Goal: Information Seeking & Learning: Learn about a topic

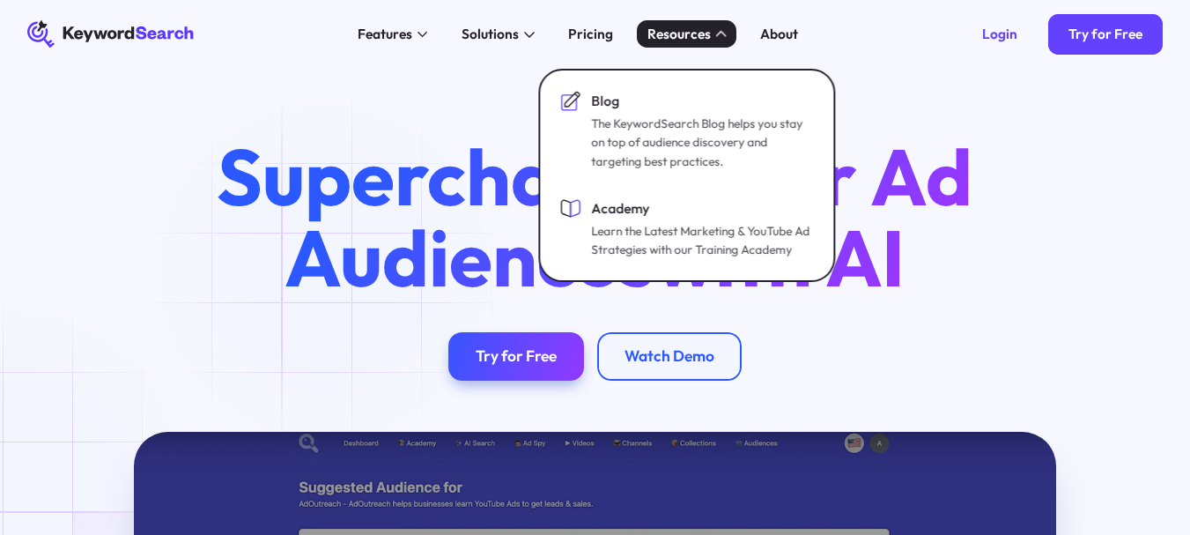
click at [328, 270] on h1 "Supercharge Your Ad Audiences with AI" at bounding box center [594, 218] width 819 height 162
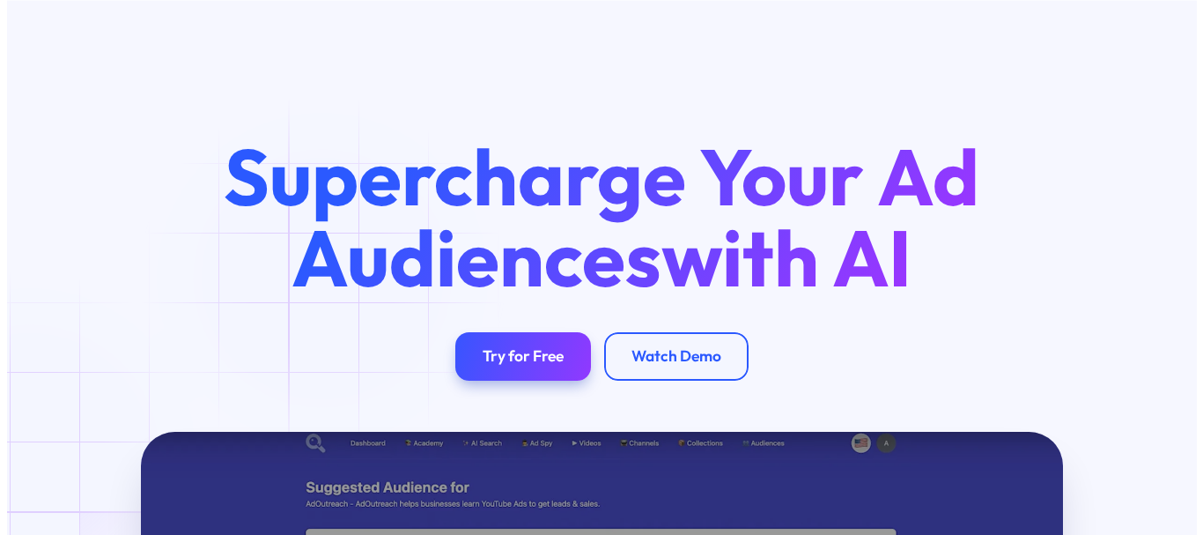
scroll to position [352, 0]
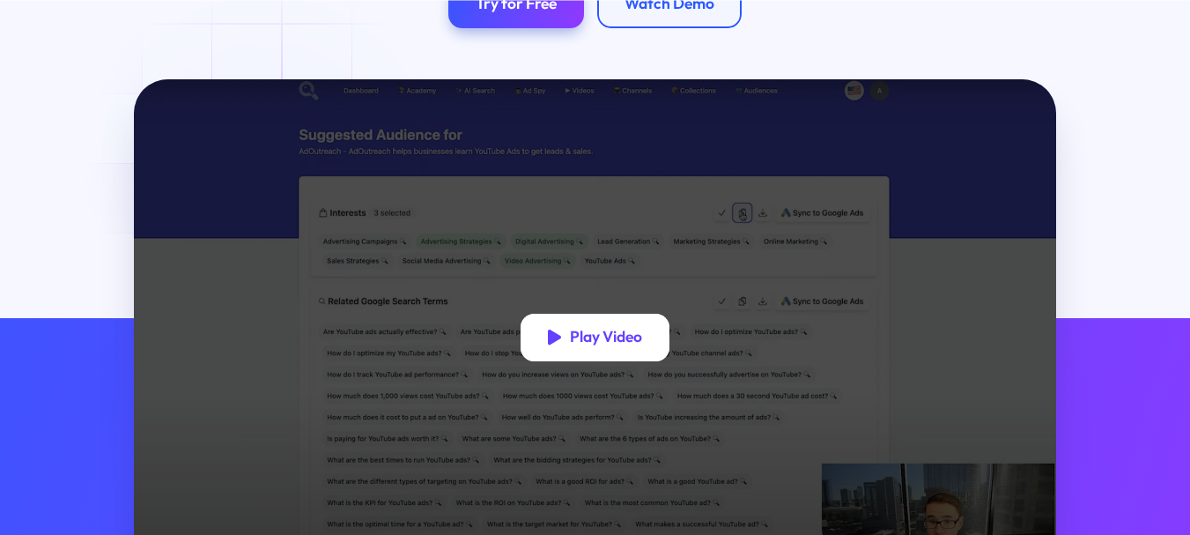
click at [586, 342] on div "Play Video" at bounding box center [606, 337] width 72 height 19
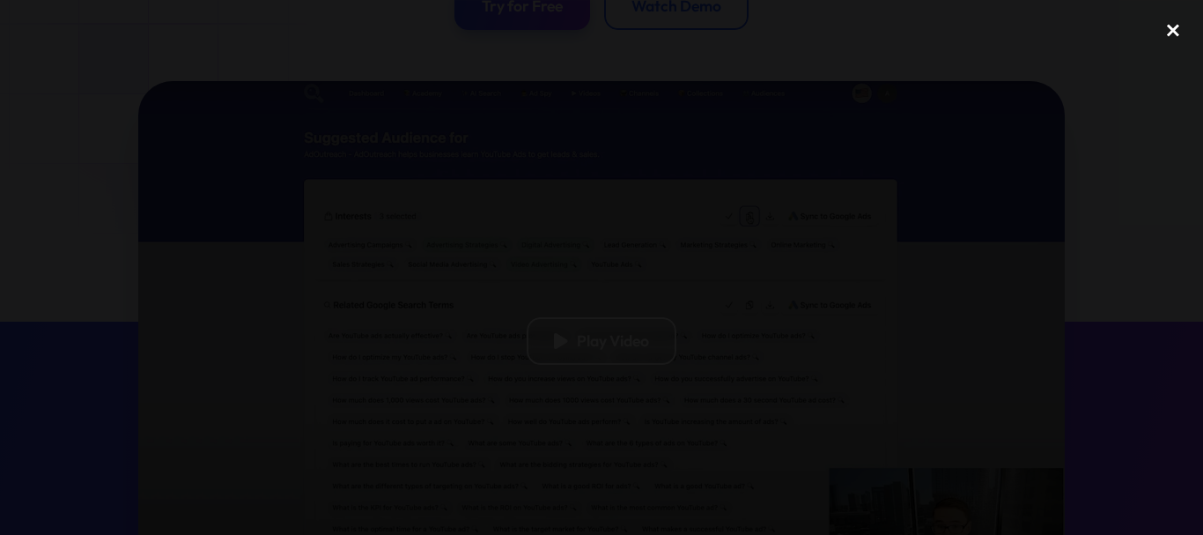
click at [1172, 18] on div "close lightbox" at bounding box center [1173, 30] width 60 height 39
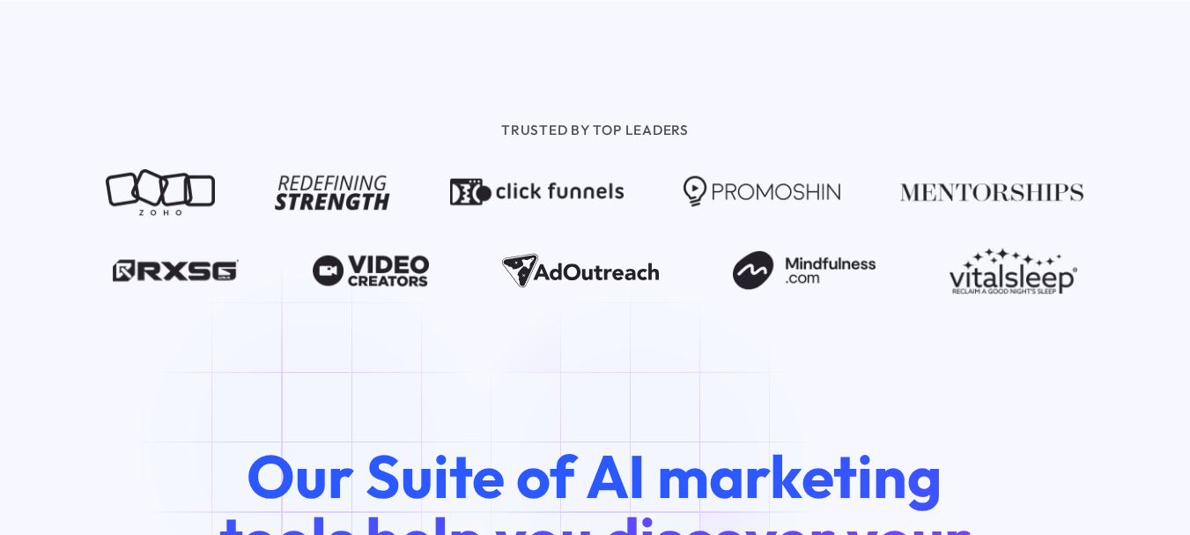
scroll to position [1828, 0]
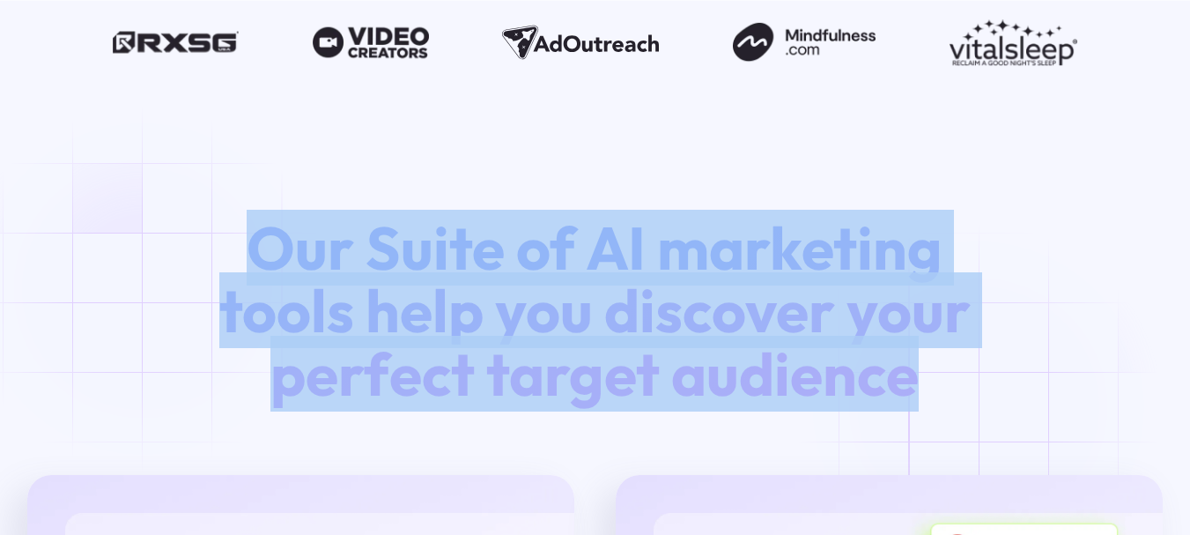
drag, startPoint x: 180, startPoint y: 232, endPoint x: 980, endPoint y: 391, distance: 816.3
click at [527, 237] on span "Our Suite of AI marketing tools help you discover your perfect target audience" at bounding box center [594, 311] width 751 height 203
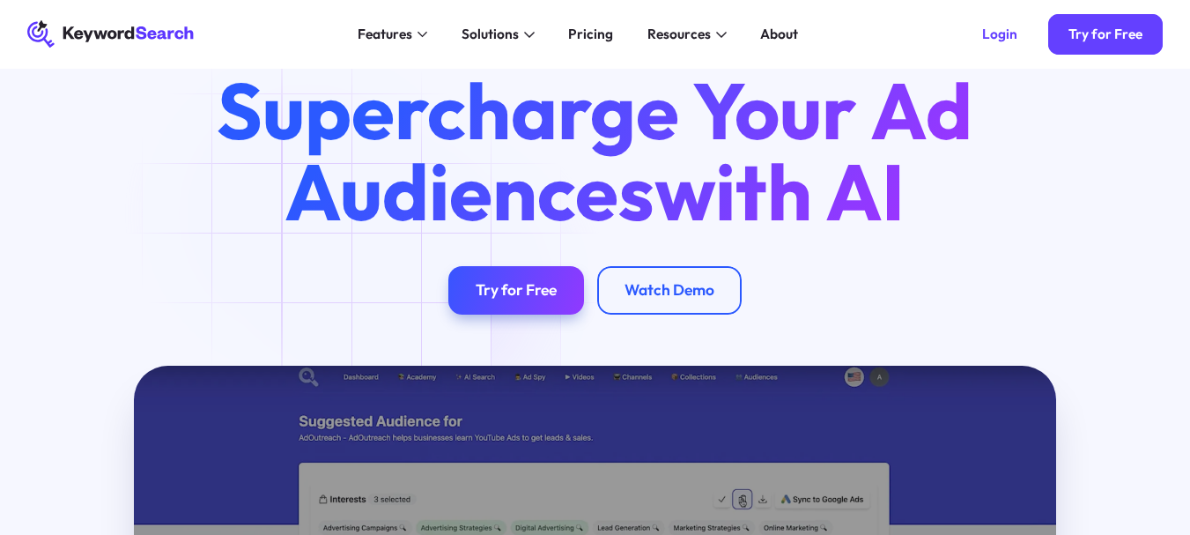
scroll to position [0, 0]
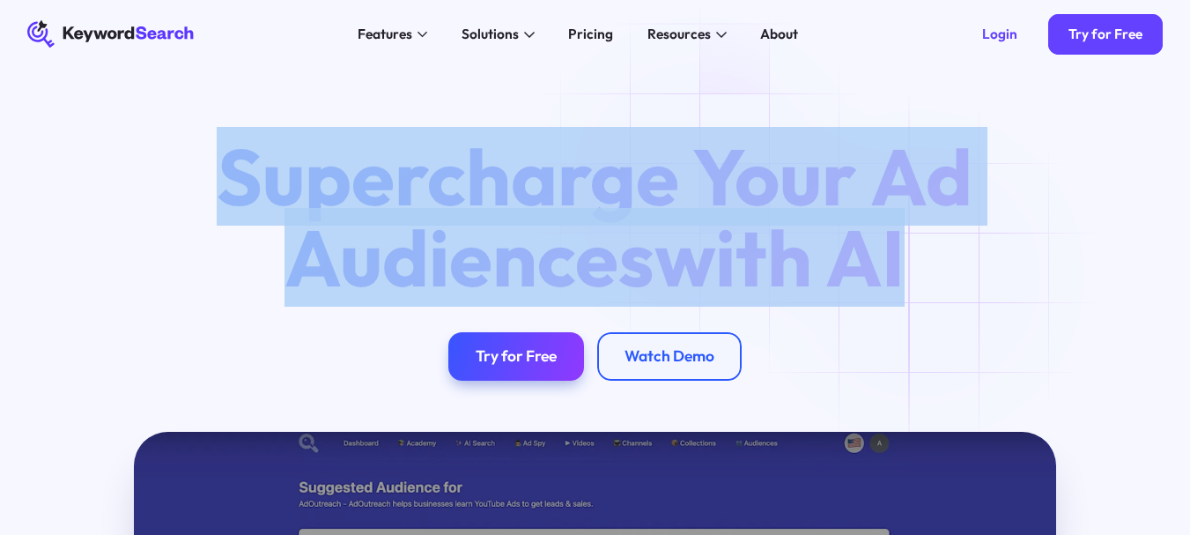
drag, startPoint x: 227, startPoint y: 175, endPoint x: 876, endPoint y: 252, distance: 653.6
click at [930, 276] on h1 "Supercharge Your Ad Audiences with AI" at bounding box center [594, 218] width 819 height 162
click at [807, 232] on span "with AI" at bounding box center [779, 257] width 250 height 99
